Goal: Information Seeking & Learning: Find specific fact

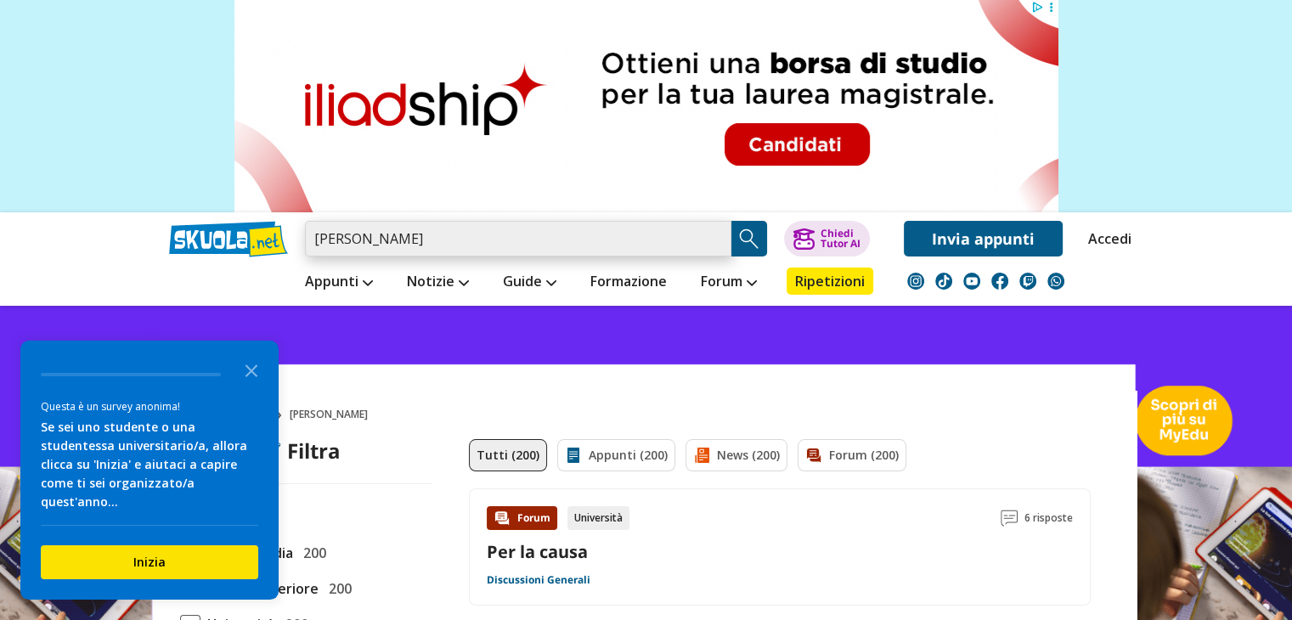
drag, startPoint x: 545, startPoint y: 237, endPoint x: 90, endPoint y: 288, distance: 458.0
click at [90, 288] on header "[PERSON_NAME] Trova un tutor esperto su questo argomento Chiedi Tutor AI" at bounding box center [646, 258] width 1292 height 93
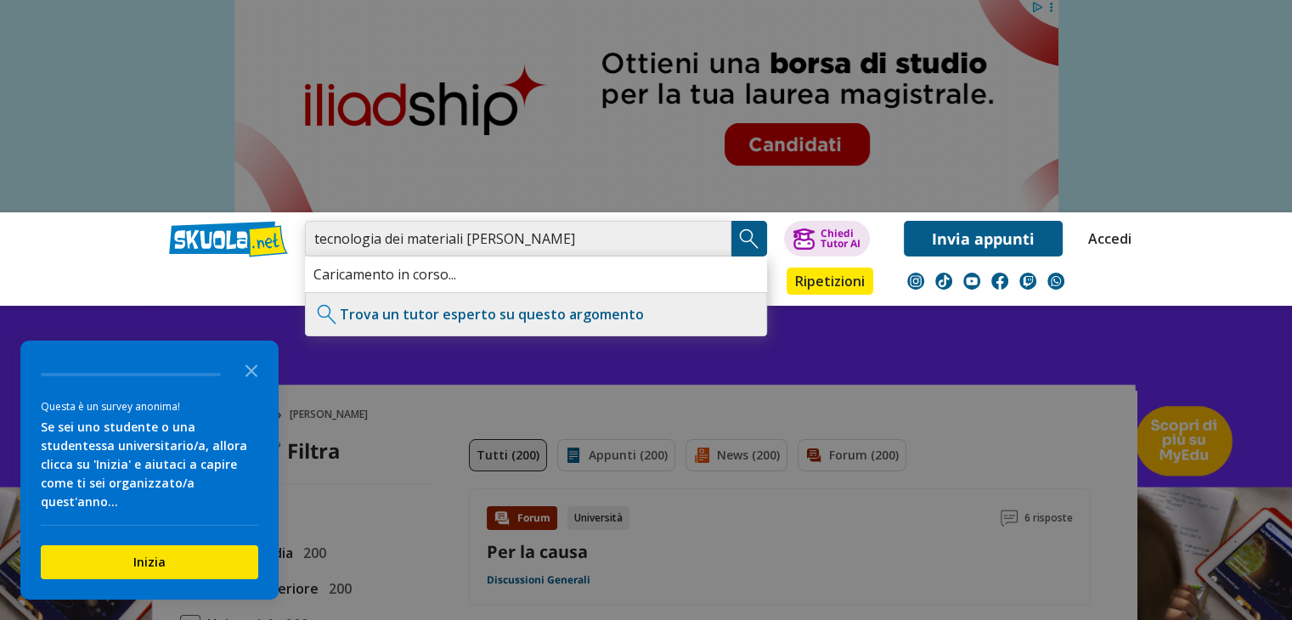
type input "tecnologia dei materiali [PERSON_NAME]"
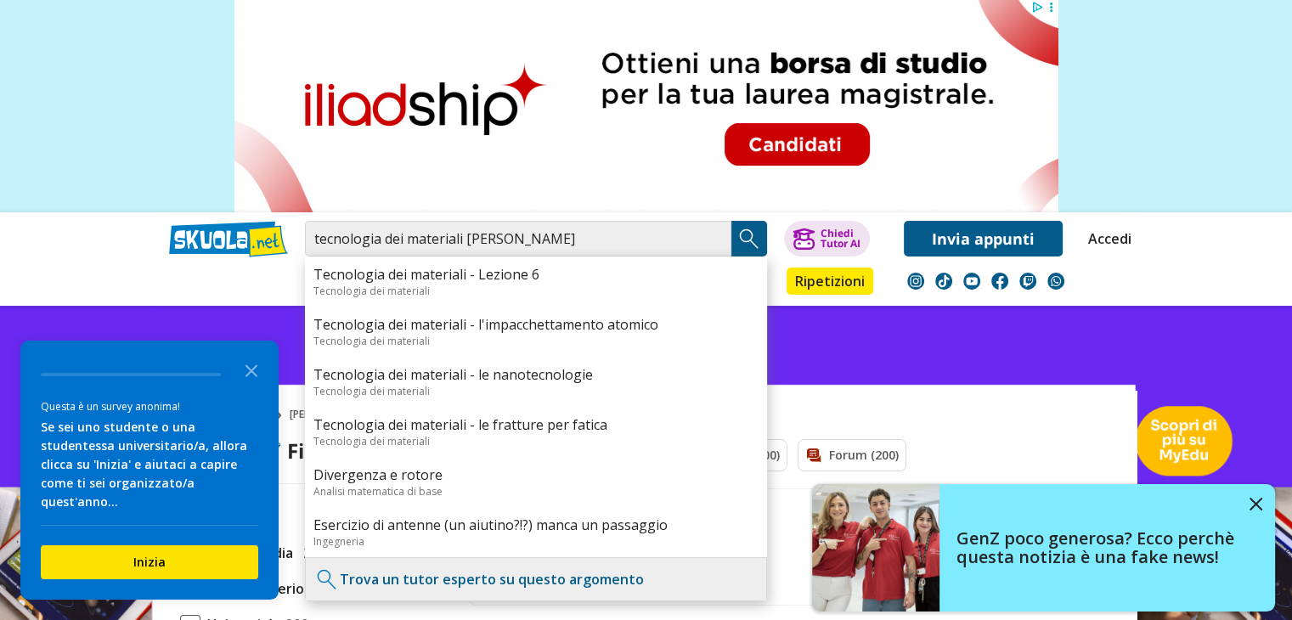
click at [737, 241] on img "Search Button" at bounding box center [748, 238] width 25 height 25
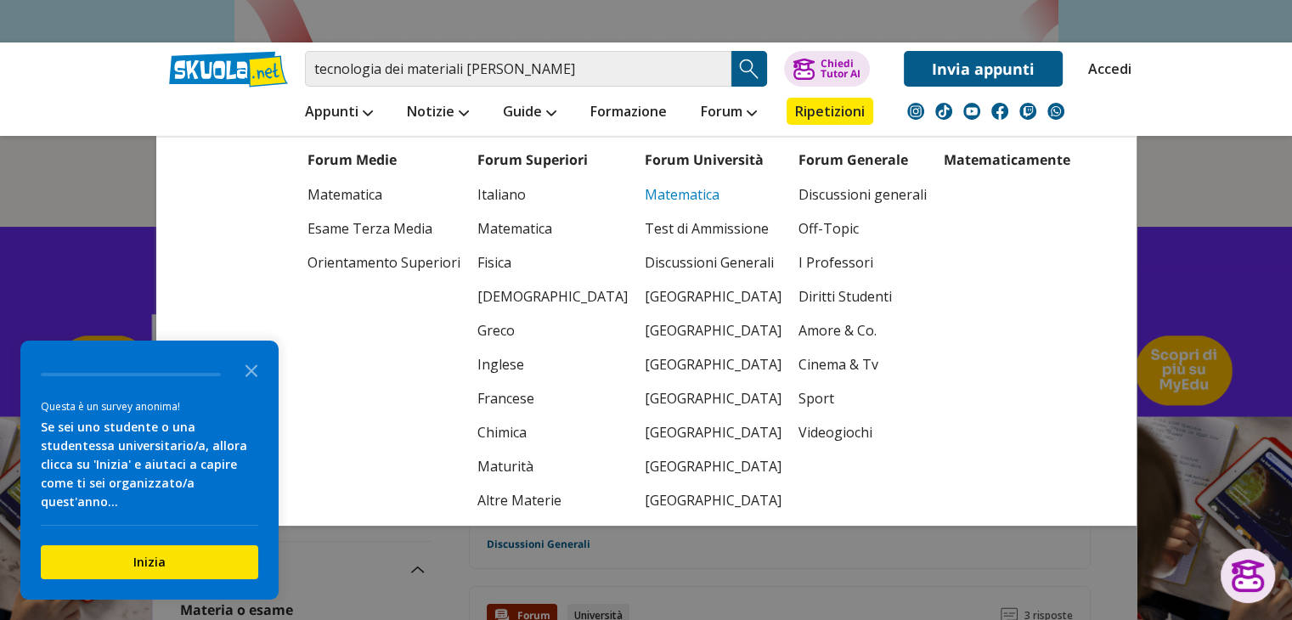
scroll to position [183, 0]
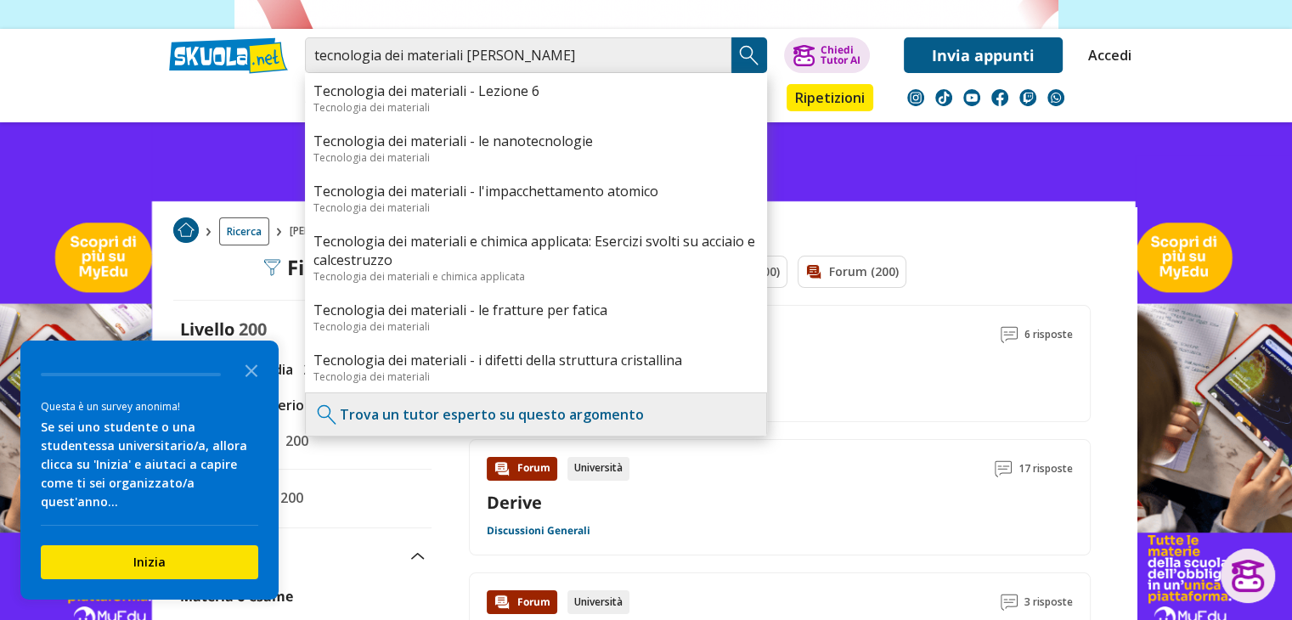
click at [751, 48] on img "Search Button" at bounding box center [748, 54] width 25 height 25
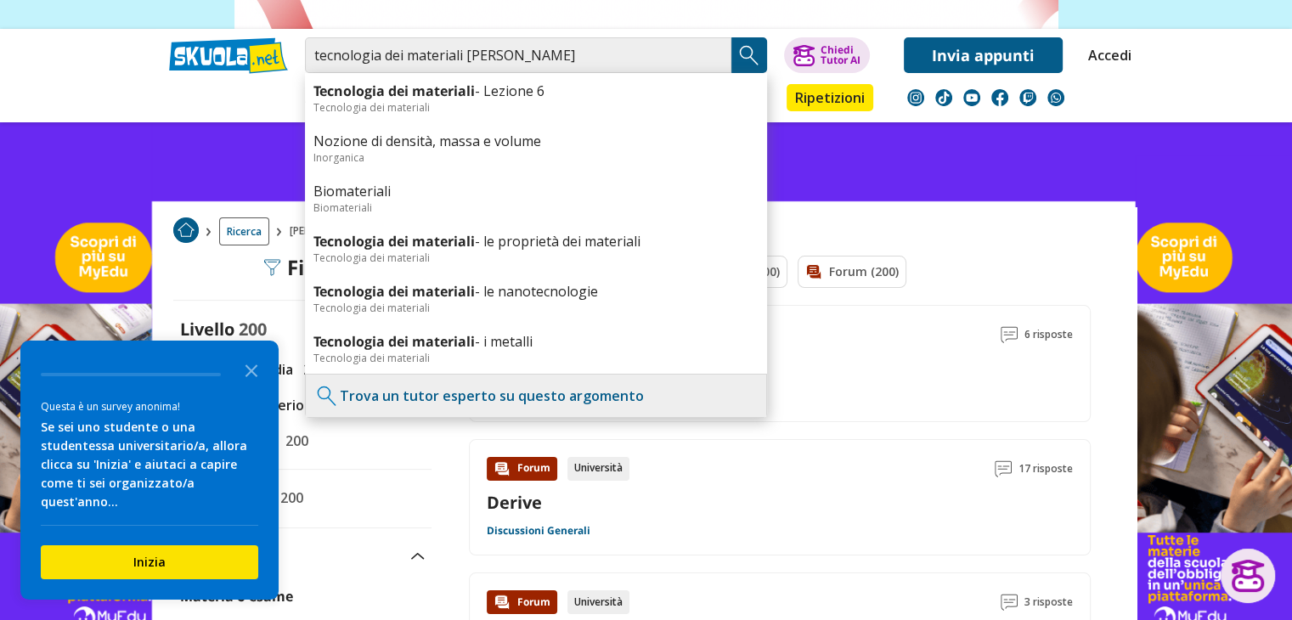
click at [751, 48] on img "Search Button" at bounding box center [748, 54] width 25 height 25
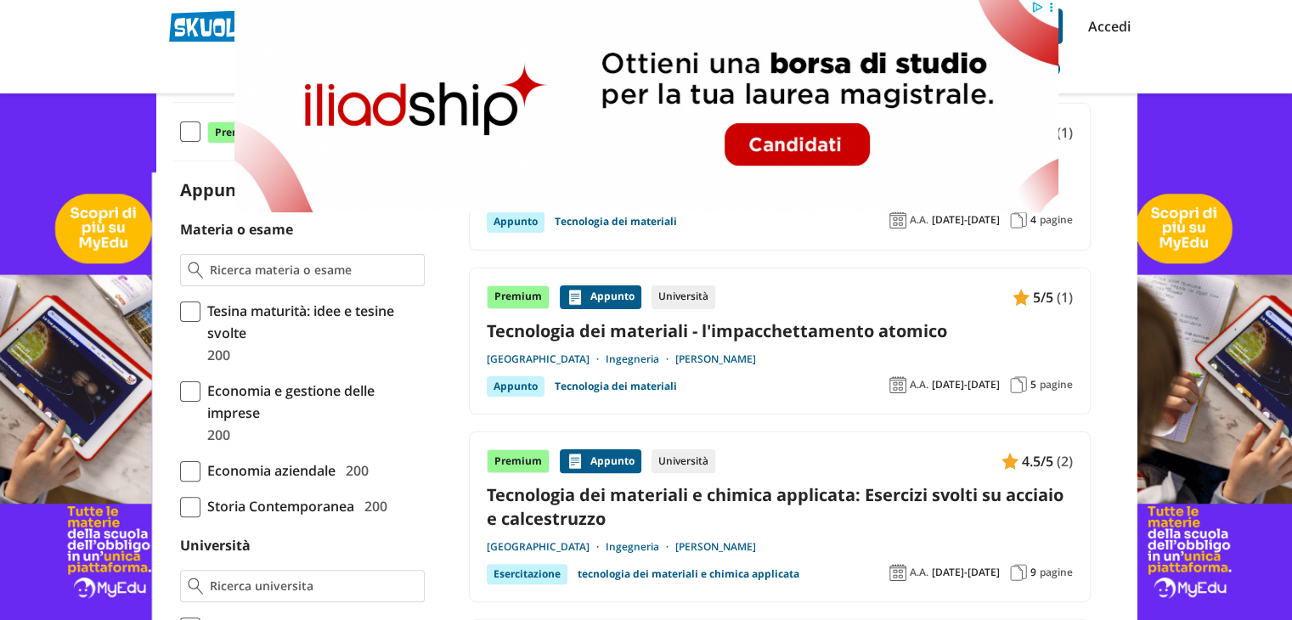
scroll to position [339, 0]
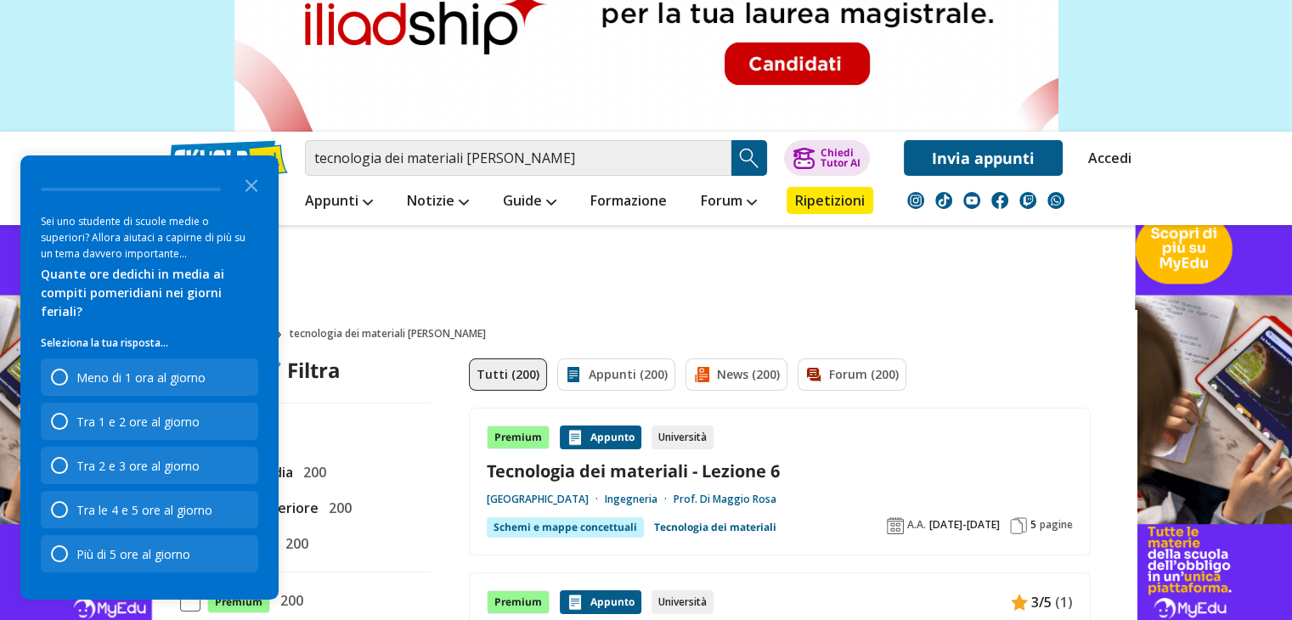
scroll to position [0, 0]
